Goal: Navigation & Orientation: Find specific page/section

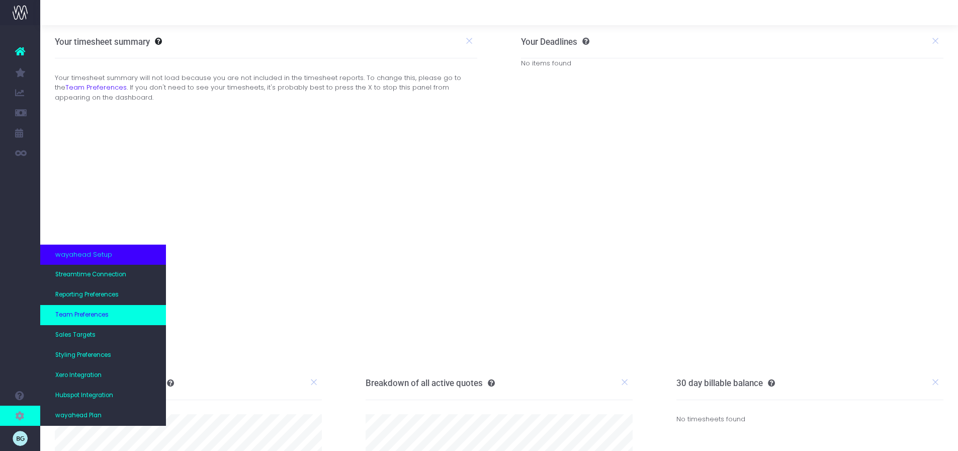
click at [83, 315] on span "Team Preferences" at bounding box center [81, 314] width 53 height 9
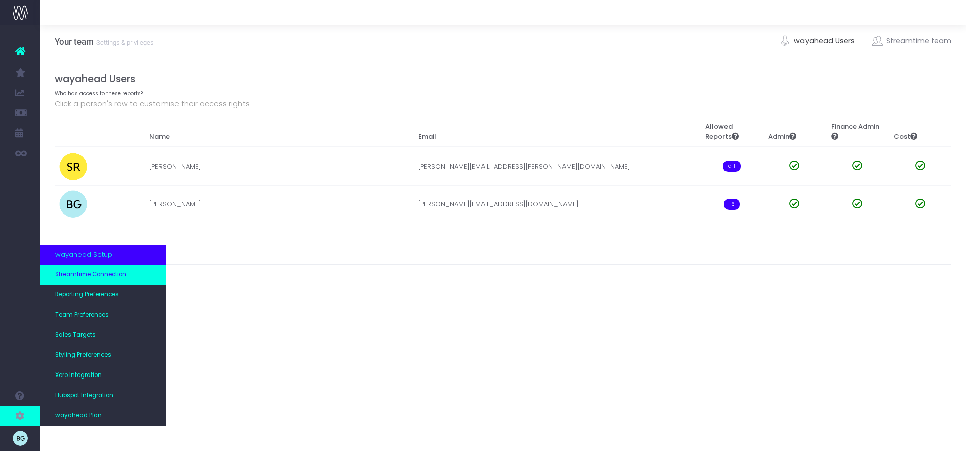
click at [91, 280] on link "Streamtime Connection" at bounding box center [103, 275] width 126 height 20
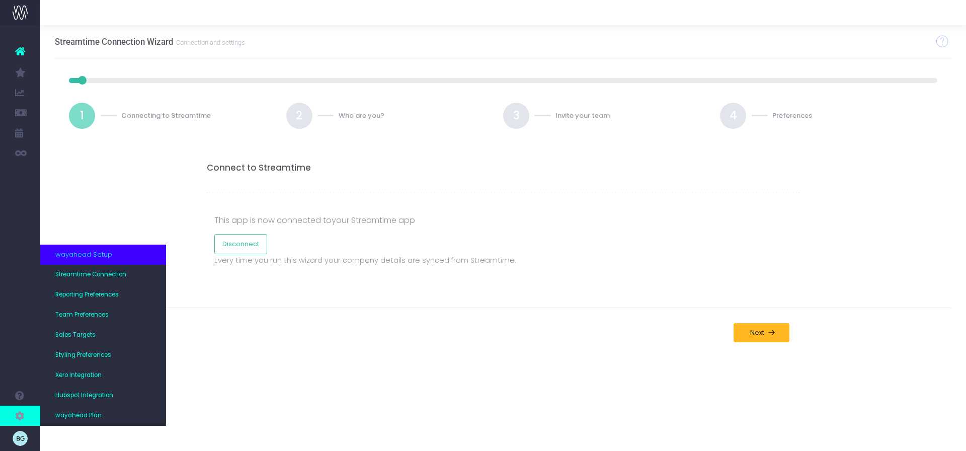
click at [87, 258] on span "wayahead Setup" at bounding box center [83, 255] width 57 height 10
